Goal: Task Accomplishment & Management: Complete application form

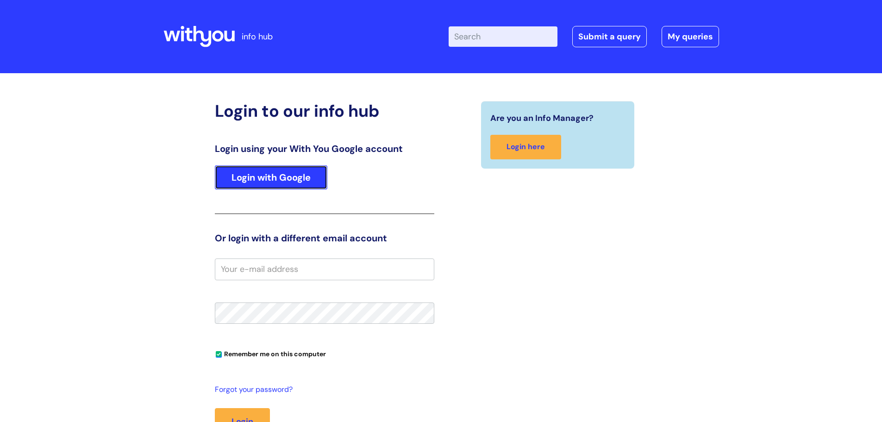
click at [244, 178] on link "Login with Google" at bounding box center [271, 177] width 112 height 24
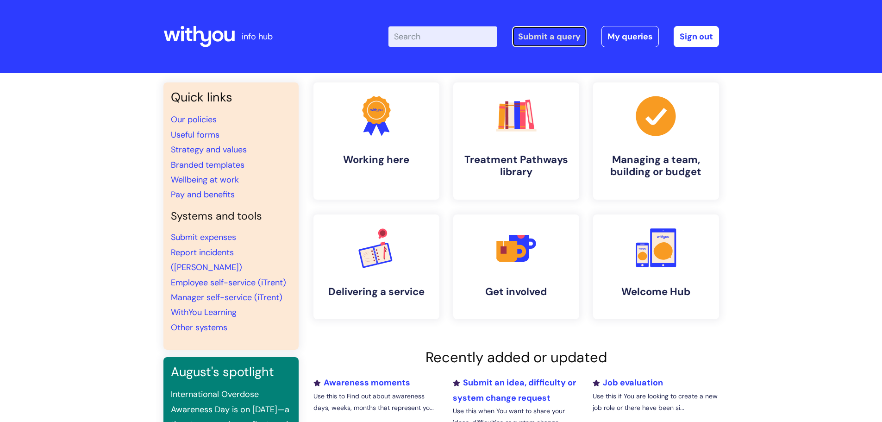
click at [555, 32] on link "Submit a query" at bounding box center [549, 36] width 75 height 21
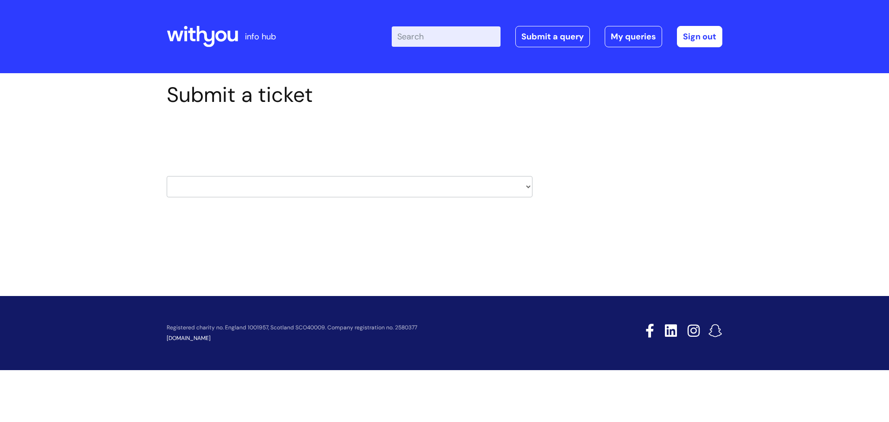
click at [356, 189] on select "HR / People IT and Support Clinical Drug Alerts Finance Accounts Data Support T…" at bounding box center [350, 186] width 366 height 21
select select "it_and_support"
click at [167, 176] on select "HR / People IT and Support Clinical Drug Alerts Finance Accounts Data Support T…" at bounding box center [350, 186] width 366 height 21
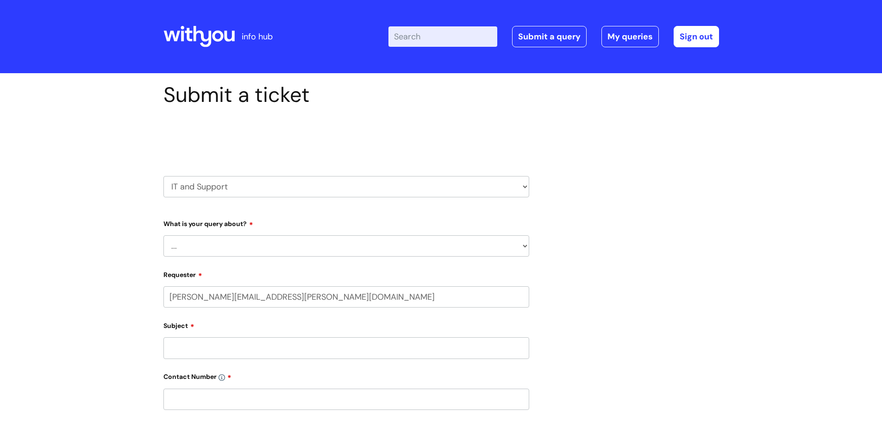
select select "80004286561"
click at [280, 242] on select "... Mobile Phone Reset & MFA Accounts, Starters and Leavers IT Hardware issue I…" at bounding box center [346, 245] width 366 height 21
select select "Accounts, Starters and Leavers"
click at [163, 235] on select "... Mobile Phone Reset & MFA Accounts, Starters and Leavers IT Hardware issue I…" at bounding box center [346, 245] width 366 height 21
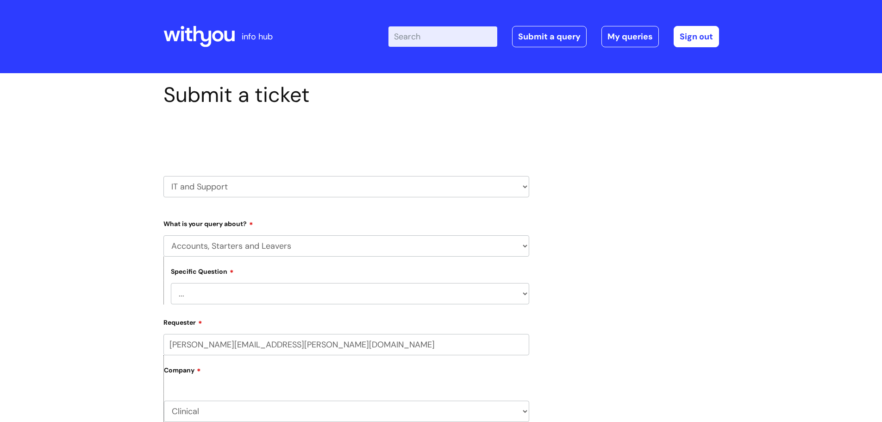
click at [280, 293] on select "... I have a new starter I have a leaver I need to make a change to an account …" at bounding box center [350, 293] width 358 height 21
select select "I have a leaver"
click at [171, 283] on select "... I have a new starter I have a leaver I need to make a change to an account …" at bounding box center [350, 293] width 358 height 21
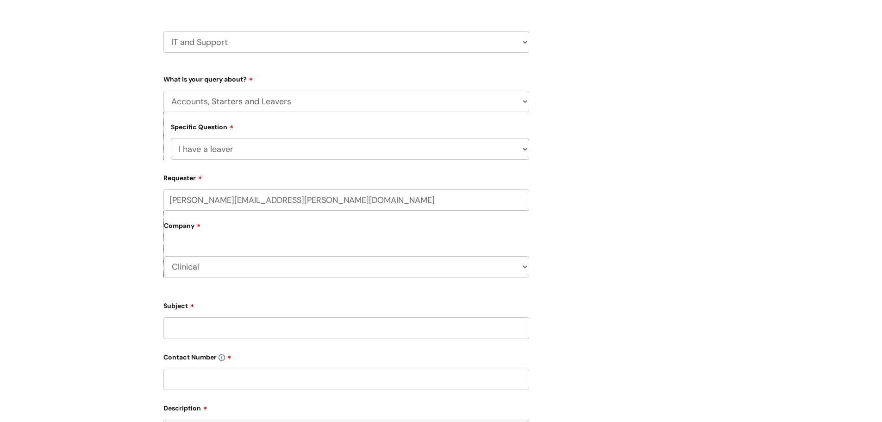
scroll to position [185, 0]
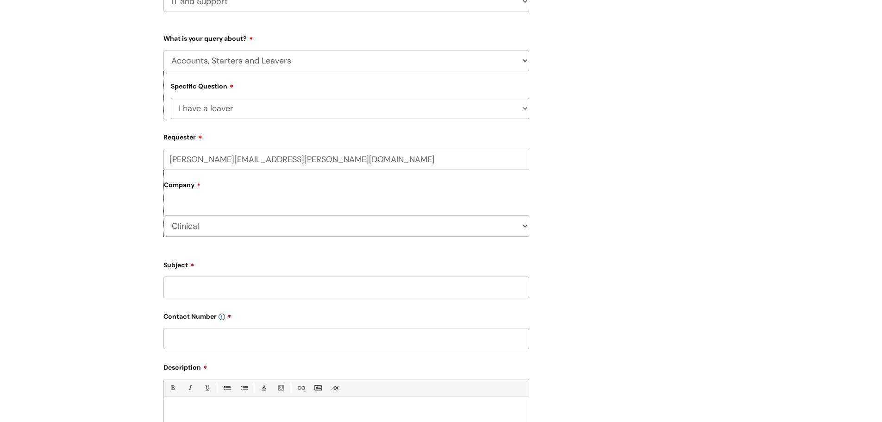
click at [206, 290] on input "Subject" at bounding box center [346, 286] width 366 height 21
type input "Closing Google Account"
click at [201, 343] on input "text" at bounding box center [346, 338] width 366 height 21
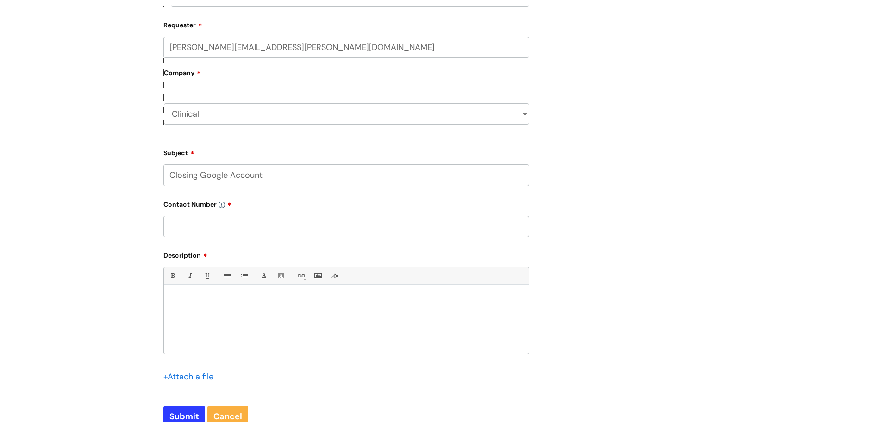
scroll to position [324, 0]
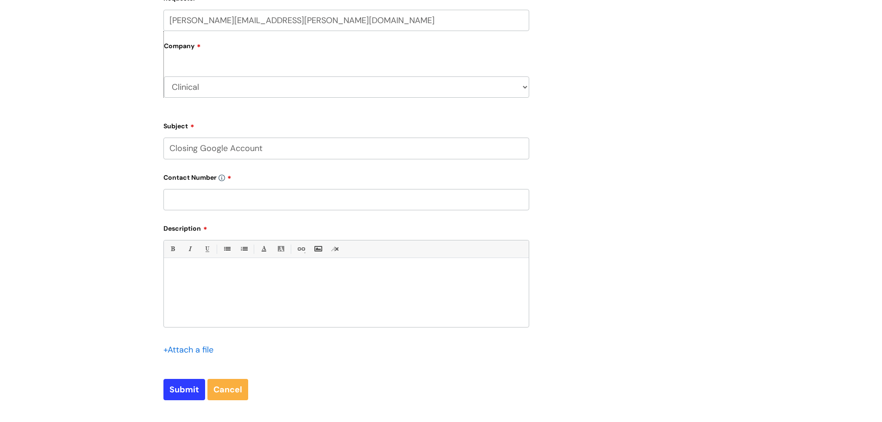
click at [212, 198] on input "text" at bounding box center [346, 199] width 366 height 21
click at [187, 199] on input "text" at bounding box center [346, 199] width 366 height 21
paste input "07855 186328"
type input "07855 186328"
click at [204, 264] on div at bounding box center [346, 295] width 365 height 64
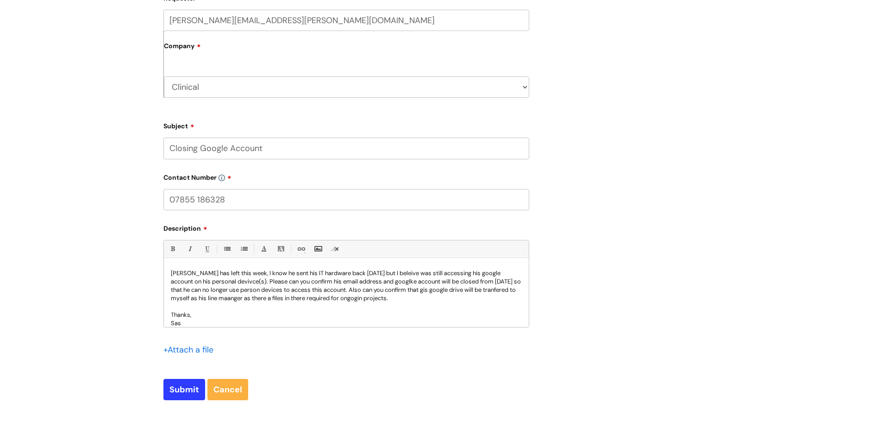
scroll to position [0, 0]
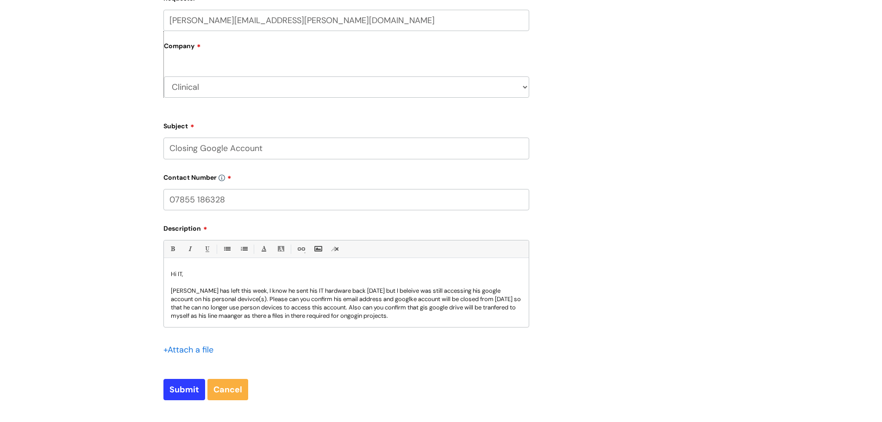
click at [171, 292] on p "[PERSON_NAME] has left this week, I know he sent his IT hardware back [DATE] bu…" at bounding box center [346, 303] width 351 height 33
click at [304, 290] on p "My direct report [PERSON_NAME] has left this week, I know he sent his IT hardwa…" at bounding box center [346, 303] width 351 height 33
click at [385, 297] on p "My direct report [PERSON_NAME] has left this week his last day being [DATE], I …" at bounding box center [346, 303] width 351 height 33
drag, startPoint x: 200, startPoint y: 307, endPoint x: 212, endPoint y: 293, distance: 18.1
click at [200, 307] on p "My direct report [PERSON_NAME] has left this week his last day being [DATE], I …" at bounding box center [346, 308] width 351 height 42
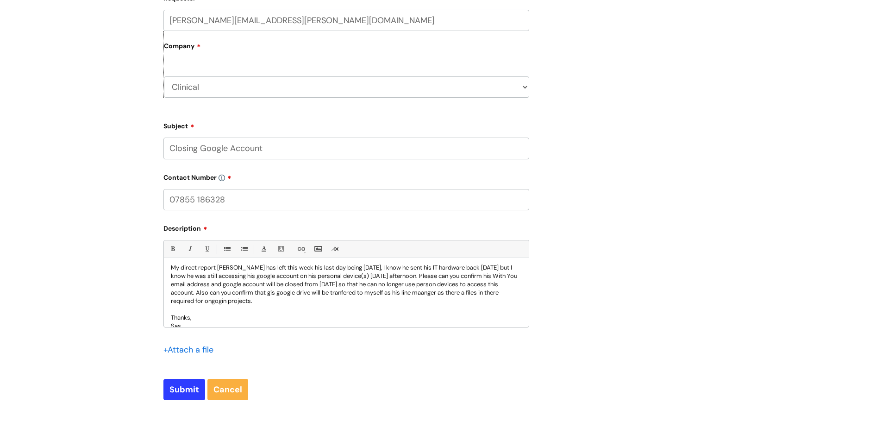
scroll to position [33, 0]
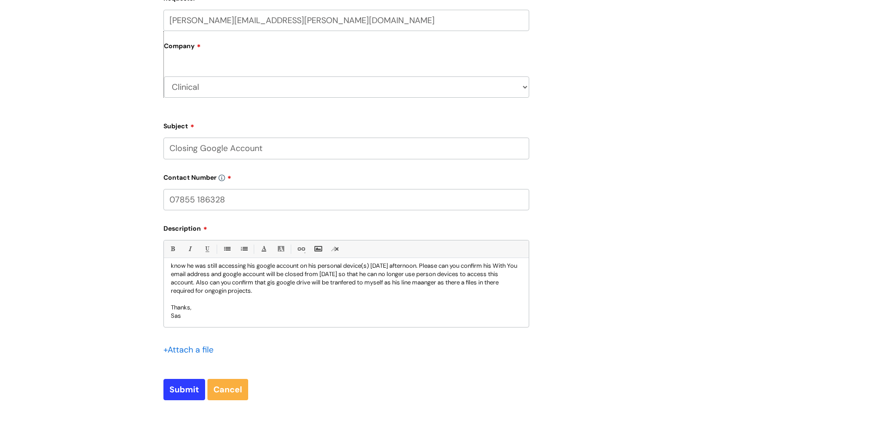
click at [497, 275] on p "My direct report [PERSON_NAME] has left this week his last day being [DATE], I …" at bounding box center [346, 274] width 351 height 42
click at [336, 283] on p "My direct report [PERSON_NAME] has left this week his last day being [DATE], I …" at bounding box center [346, 274] width 351 height 42
click at [274, 285] on p "My direct report [PERSON_NAME] has left this week his last day being [DATE], I …" at bounding box center [346, 274] width 351 height 42
click at [197, 292] on p "My direct report [PERSON_NAME] has left this week his last day being [DATE], I …" at bounding box center [346, 274] width 351 height 42
drag, startPoint x: 323, startPoint y: 293, endPoint x: 299, endPoint y: 290, distance: 23.7
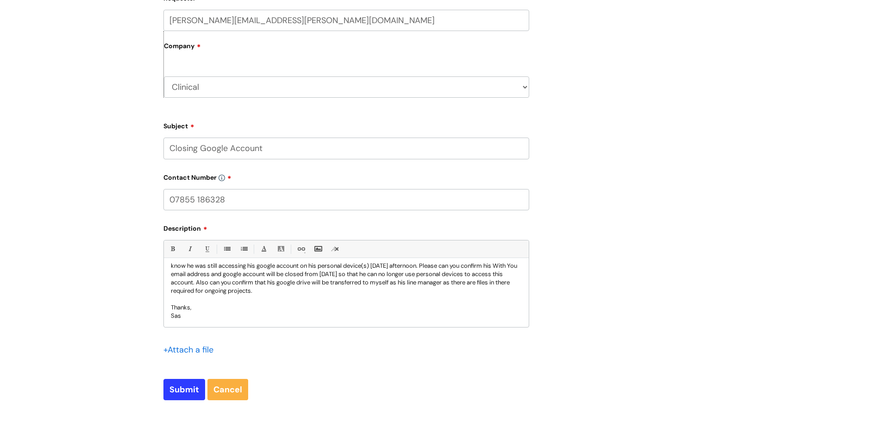
click at [299, 290] on p "My direct report [PERSON_NAME] has left this week his last day being [DATE], I …" at bounding box center [346, 274] width 351 height 42
click at [168, 307] on div "Hi IT, My direct report [PERSON_NAME] has left this week his last day being [DA…" at bounding box center [346, 295] width 365 height 64
click at [180, 385] on input "Submit" at bounding box center [184, 389] width 42 height 21
type input "Please Wait..."
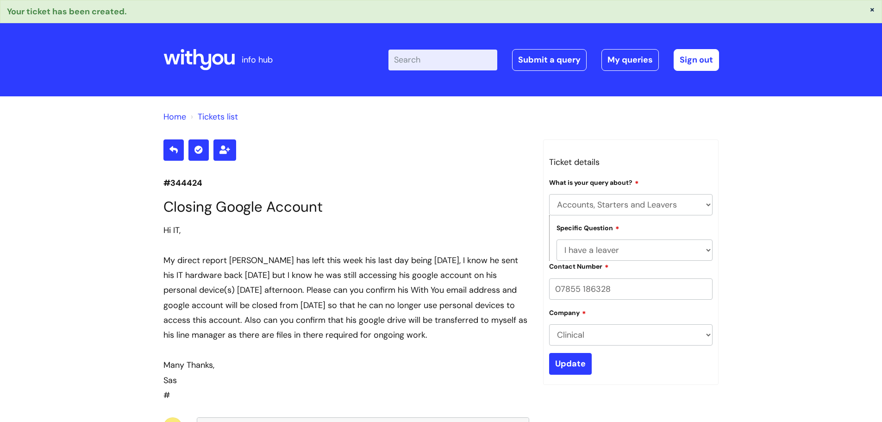
select select "Accounts, Starters and Leavers"
select select "I have a leaver"
